Goal: Navigation & Orientation: Find specific page/section

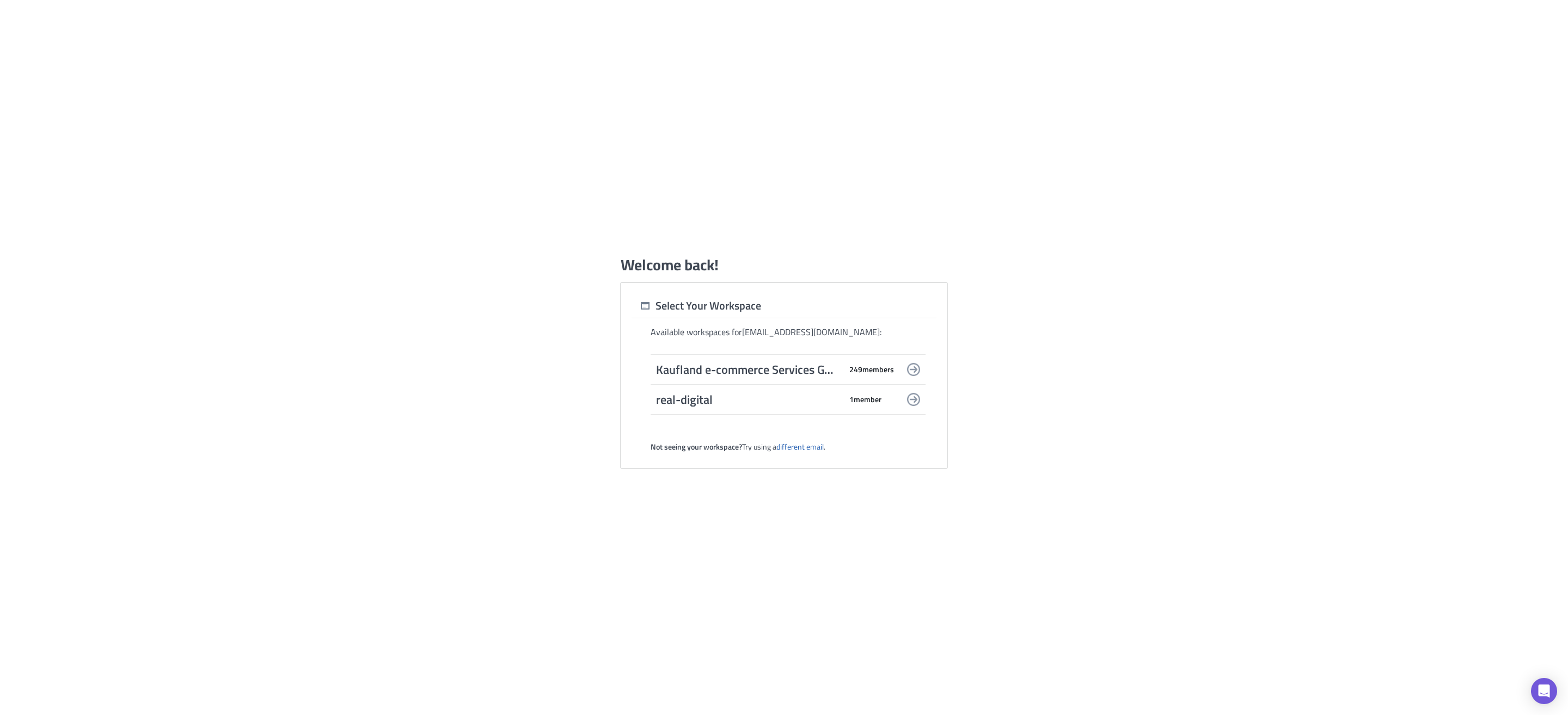
click at [901, 370] on div "Kaufland e-commerce Services GmbH & Co. KG 249 member s" at bounding box center [788, 369] width 275 height 30
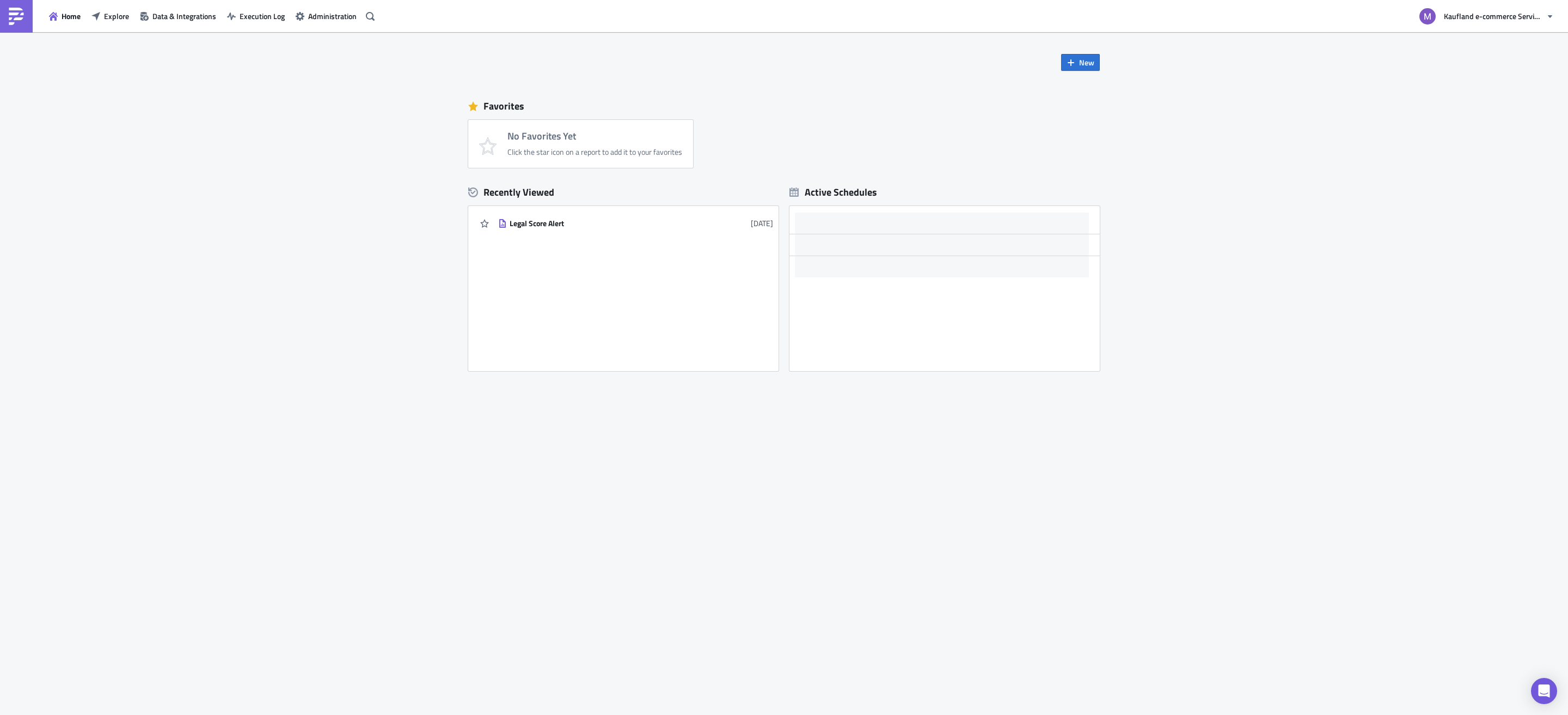
click at [250, 254] on div "New Favorites No Favorites Yet Click the star icon on a report to add it to you…" at bounding box center [784, 373] width 1568 height 683
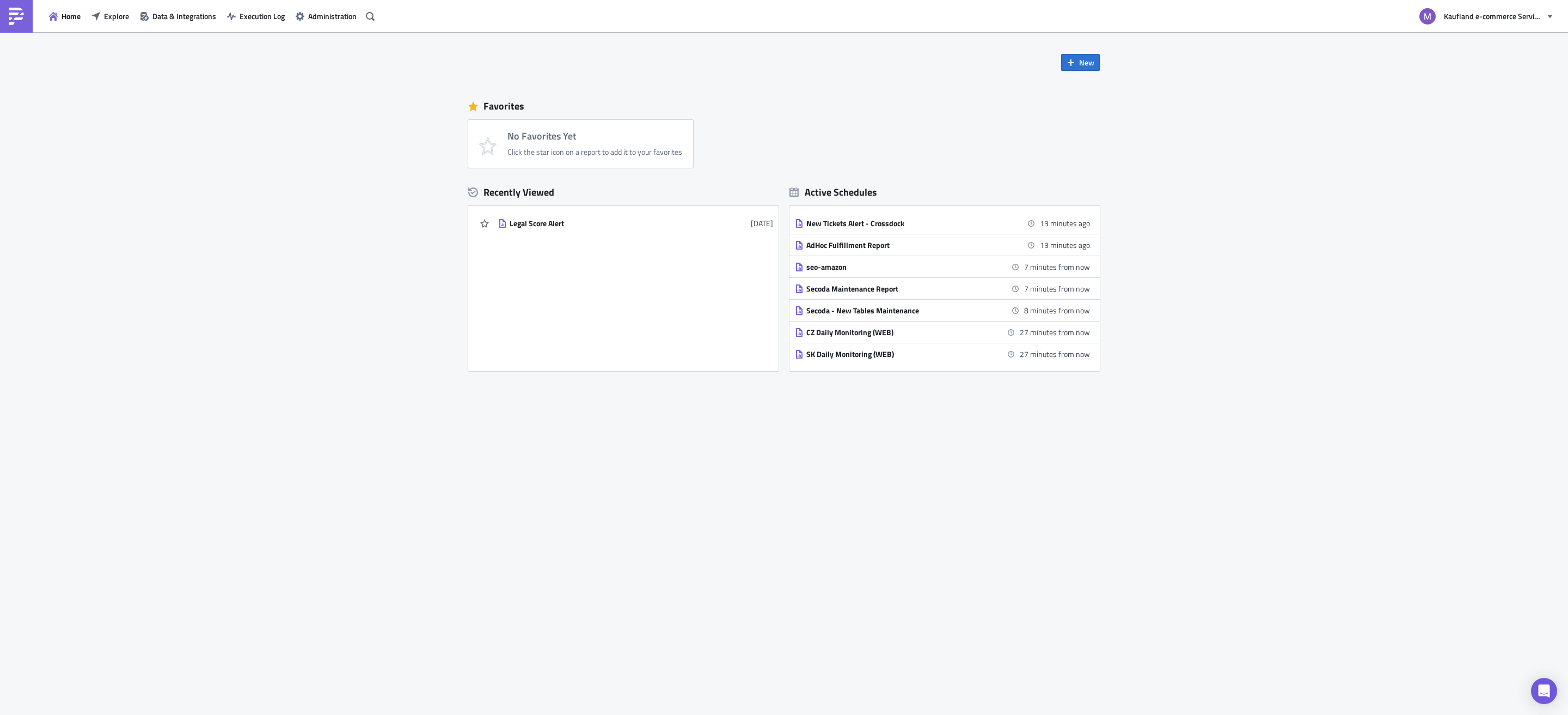
click at [828, 113] on div "Favorites" at bounding box center [784, 106] width 632 height 16
click at [110, 20] on span "Explore" at bounding box center [116, 16] width 25 height 12
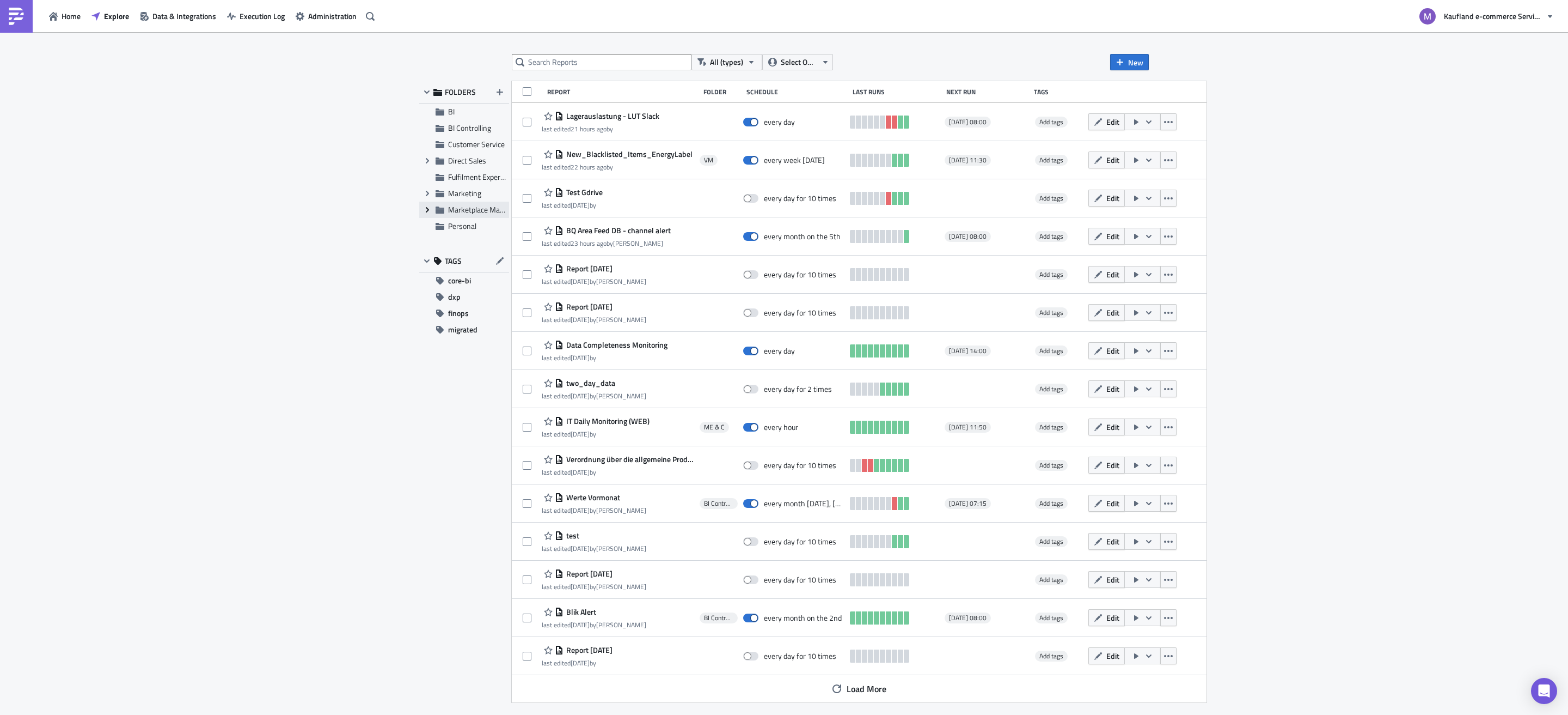
click at [423, 208] on icon "Expand group" at bounding box center [427, 210] width 9 height 9
click at [463, 225] on span "Archive" at bounding box center [472, 225] width 24 height 12
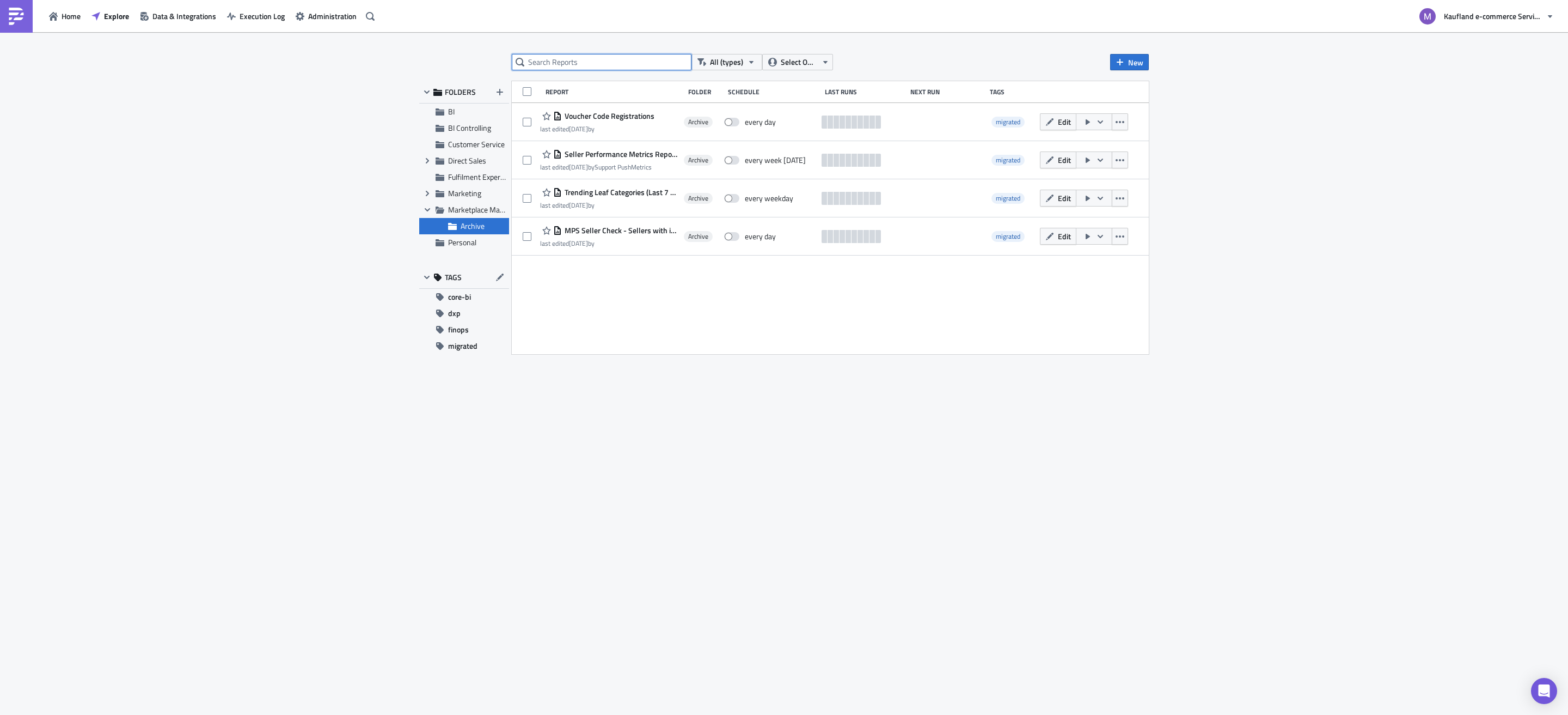
click at [573, 61] on input "text" at bounding box center [601, 62] width 180 height 16
click at [476, 208] on span "Marketplace Management" at bounding box center [491, 210] width 85 height 12
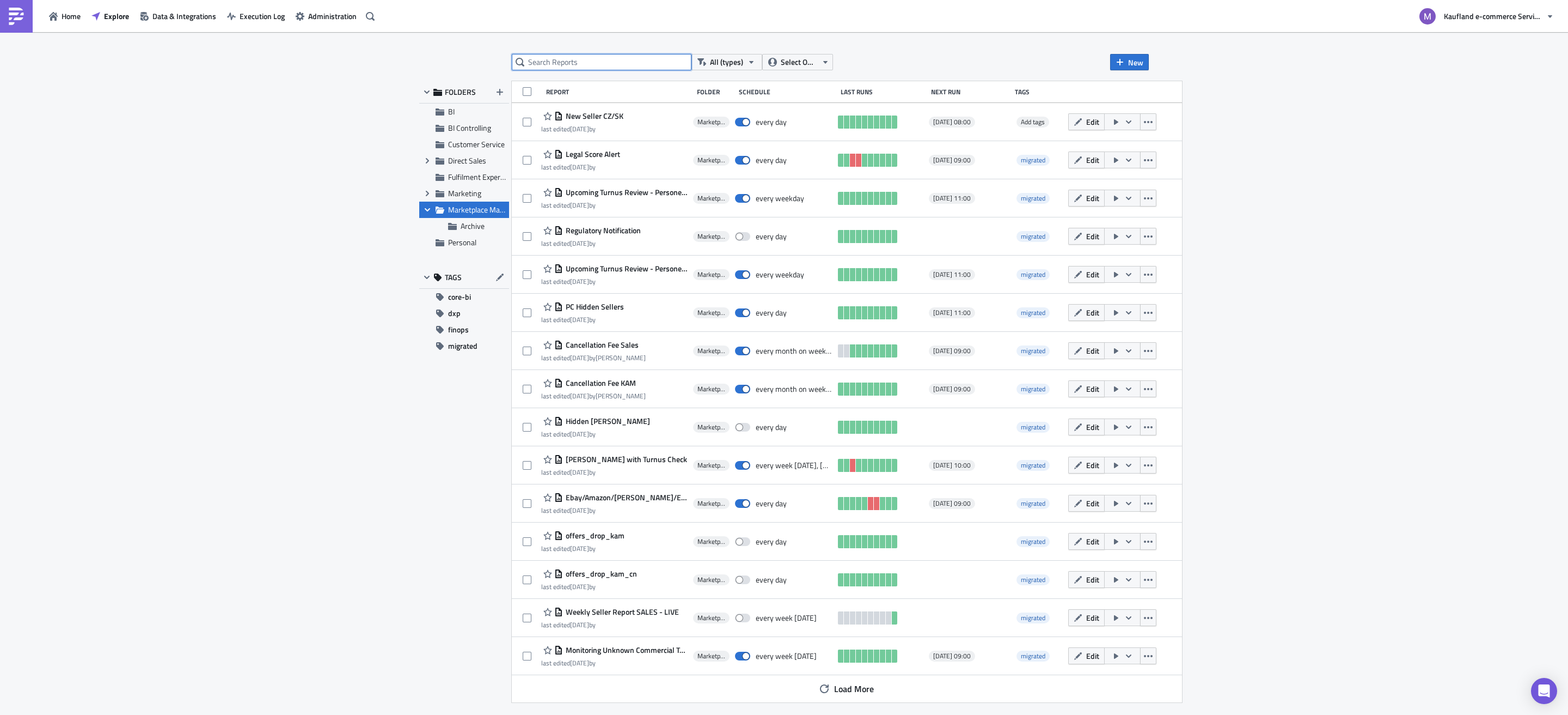
click at [590, 65] on input "text" at bounding box center [601, 62] width 180 height 16
type input "hidden"
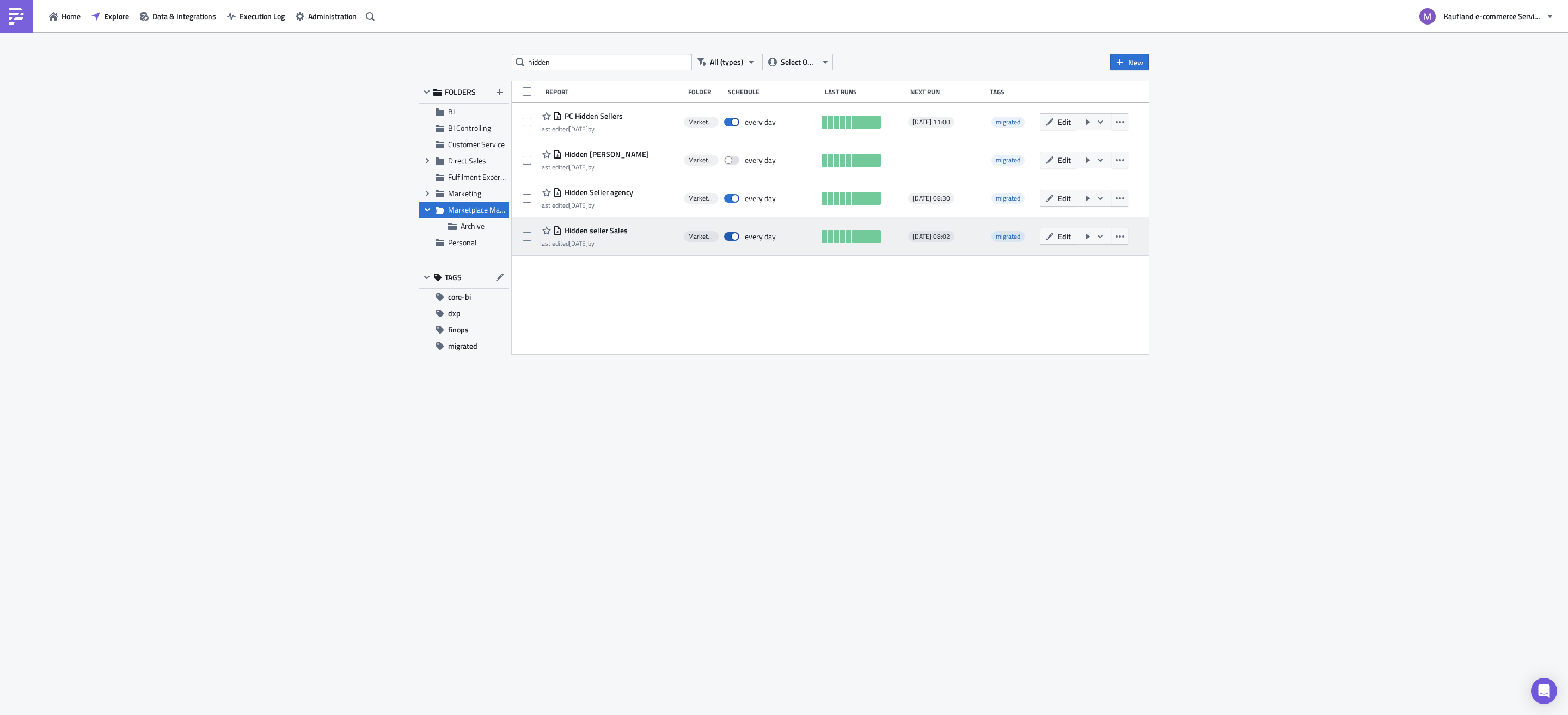
click at [735, 235] on span at bounding box center [732, 236] width 15 height 9
click at [733, 235] on input "checkbox" at bounding box center [730, 237] width 7 height 7
checkbox input "false"
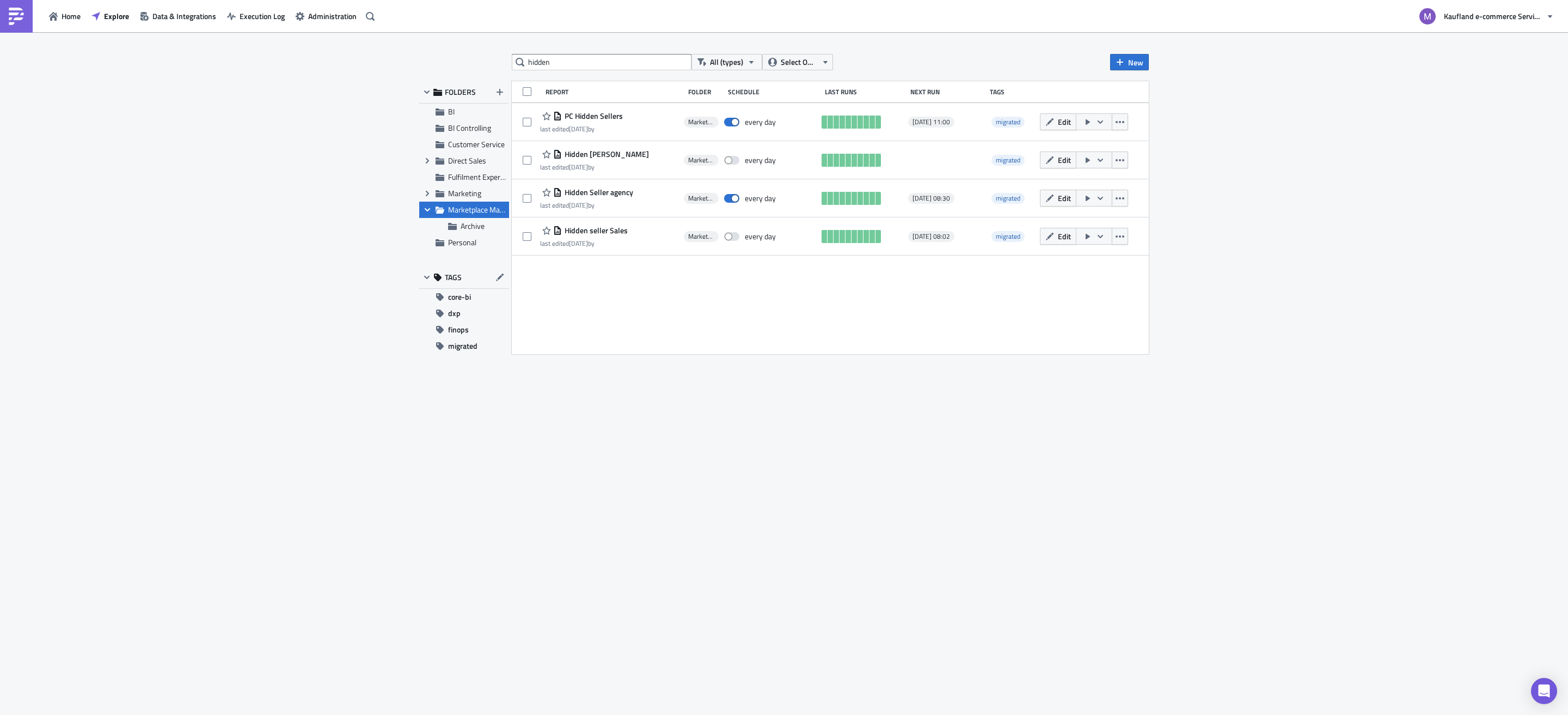
click at [674, 433] on div "hidden All (types) Select Owner New FOLDERS BI BI Controlling Customer Service …" at bounding box center [784, 375] width 740 height 641
click at [318, 210] on div "hidden All (types) Select Owner New FOLDERS BI BI Controlling Customer Service …" at bounding box center [784, 374] width 1568 height 684
